Goal: Task Accomplishment & Management: Complete application form

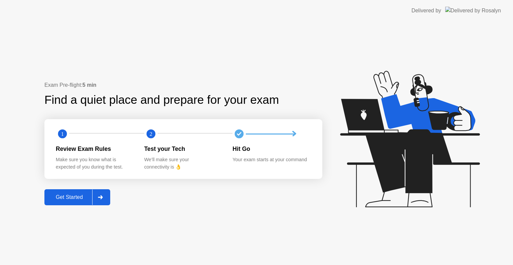
click at [61, 196] on div "Get Started" at bounding box center [69, 197] width 46 height 6
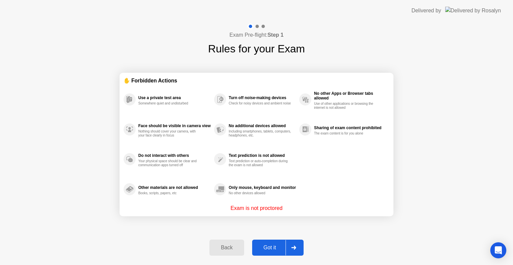
click at [256, 246] on div "Got it" at bounding box center [269, 248] width 31 height 6
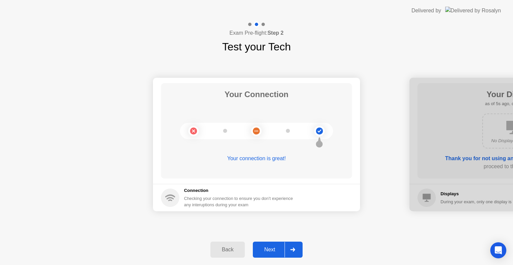
click at [283, 244] on button "Next" at bounding box center [278, 250] width 50 height 16
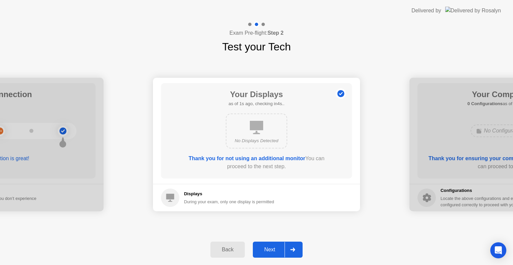
click at [280, 252] on div "Next" at bounding box center [270, 250] width 30 height 6
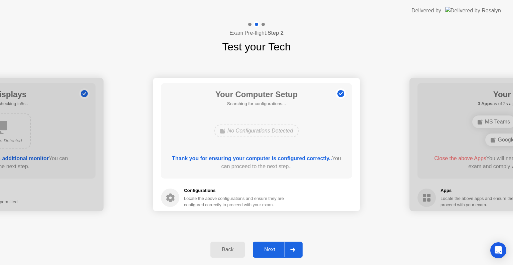
click at [280, 252] on div "Next" at bounding box center [270, 250] width 30 height 6
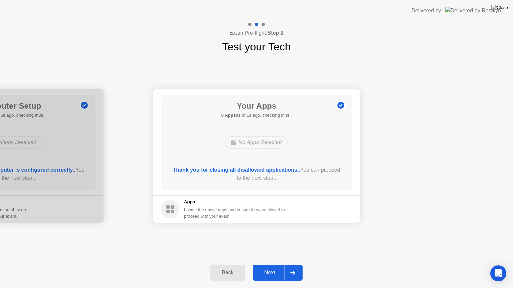
click at [277, 265] on div "Next" at bounding box center [270, 273] width 30 height 6
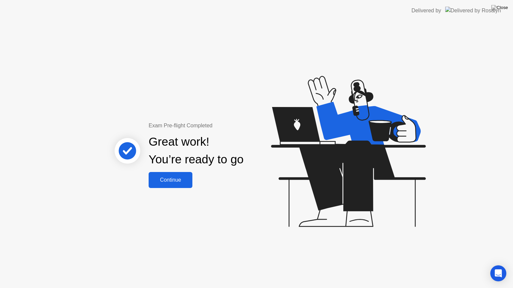
click at [165, 175] on button "Continue" at bounding box center [171, 180] width 44 height 16
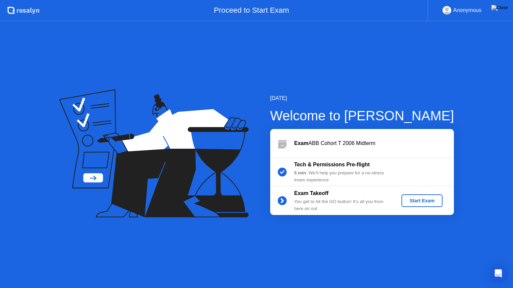
click at [429, 198] on div "Start Exam" at bounding box center [422, 200] width 36 height 5
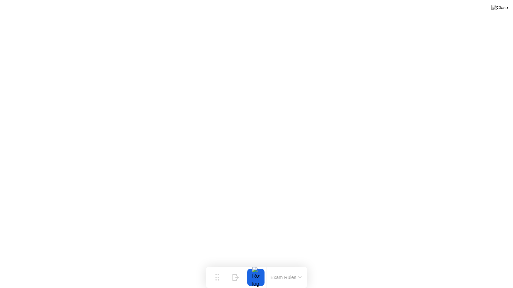
click at [501, 12] on button at bounding box center [499, 7] width 20 height 9
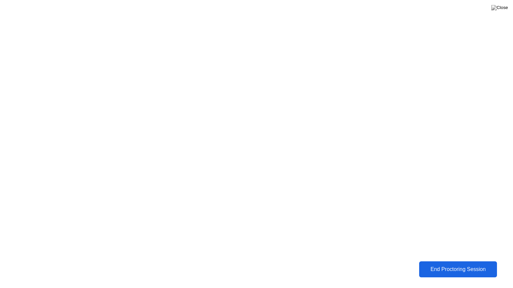
click at [453, 265] on div "End Proctoring Session" at bounding box center [458, 270] width 74 height 6
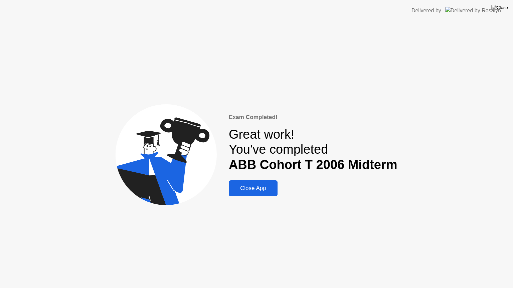
click at [268, 186] on div "Close App" at bounding box center [253, 188] width 45 height 7
